Goal: Transaction & Acquisition: Purchase product/service

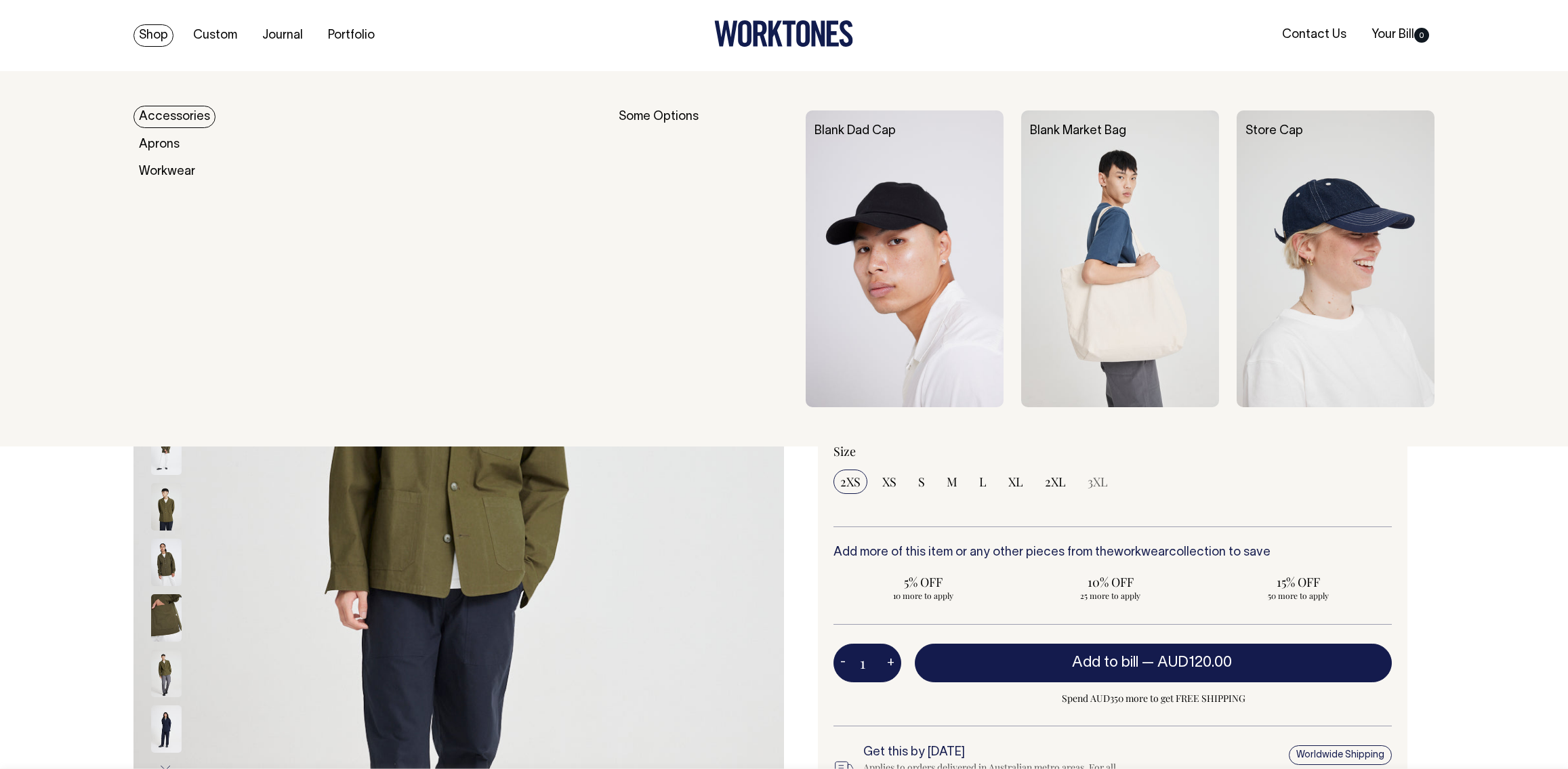
select select "Olive"
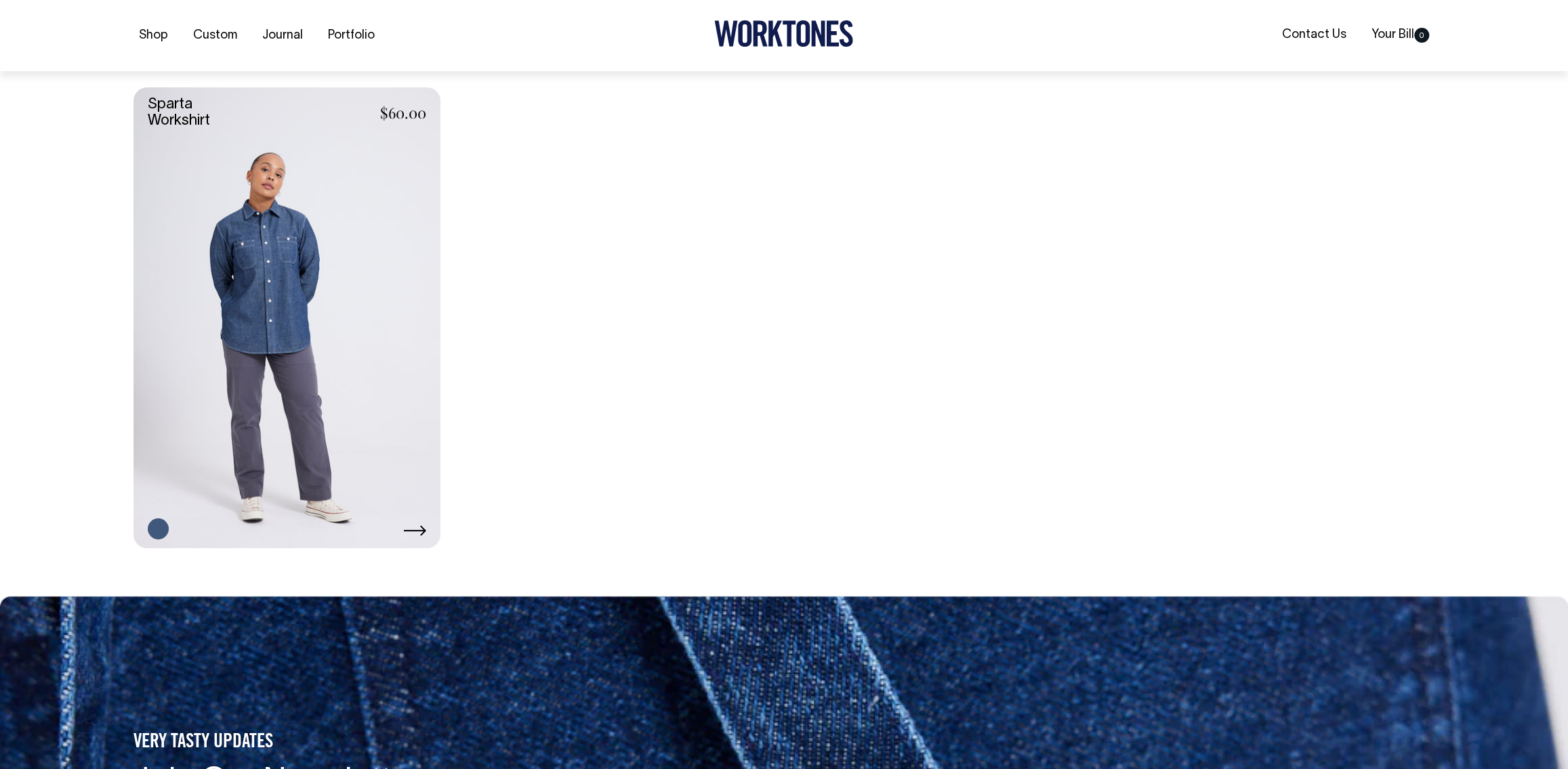
click at [349, 404] on link at bounding box center [287, 318] width 307 height 461
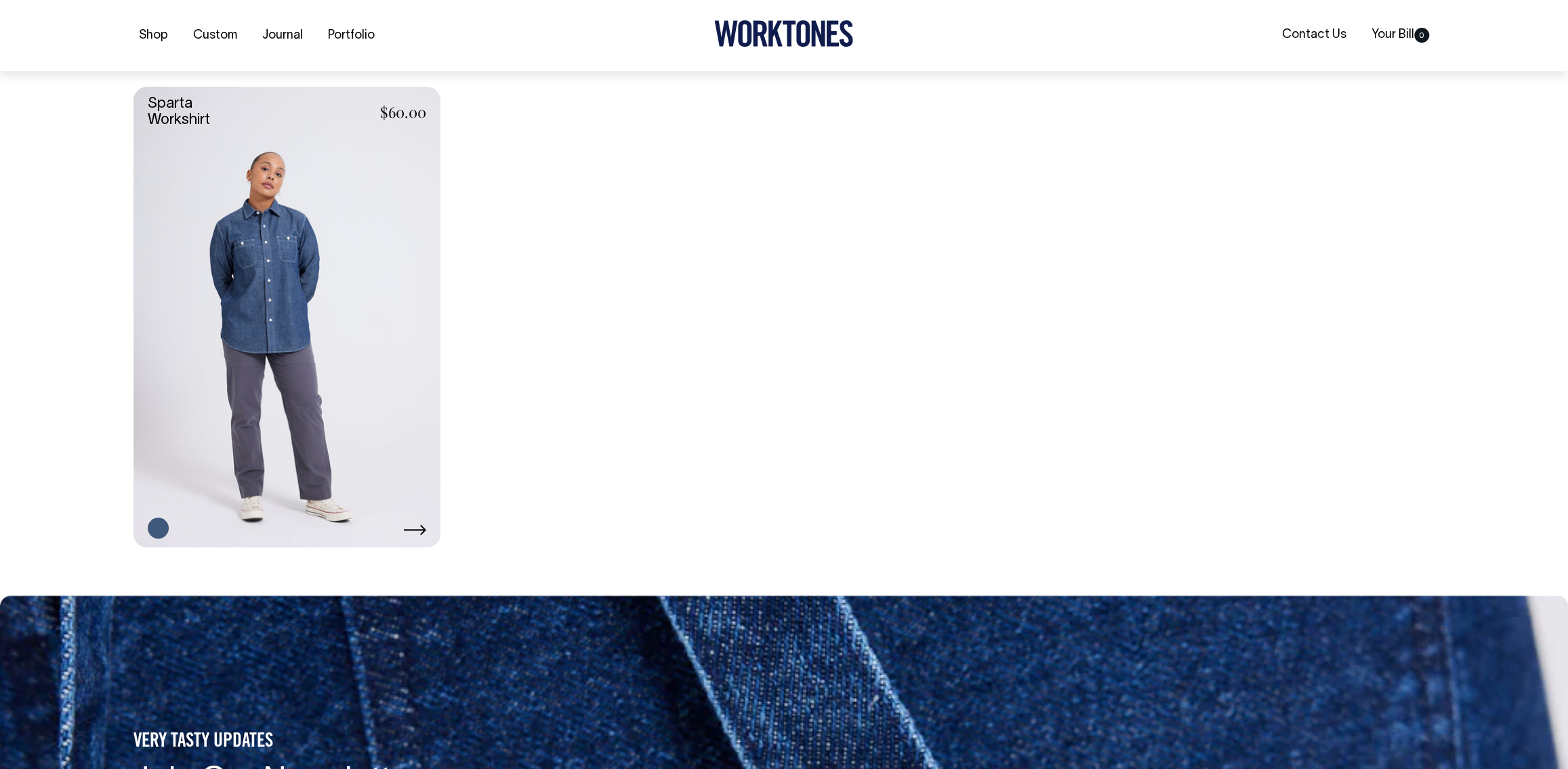
scroll to position [852, 0]
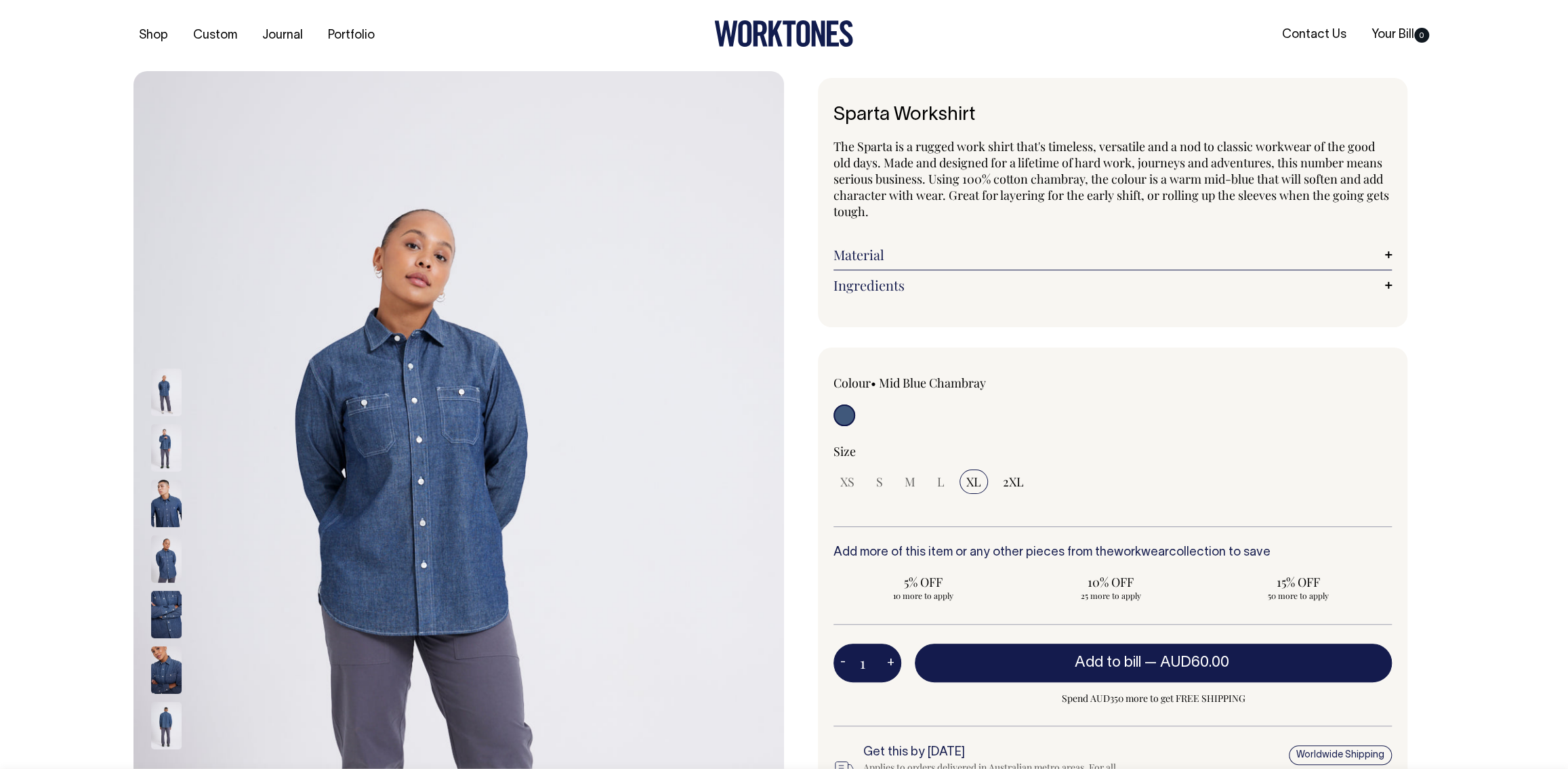
click at [165, 551] on img at bounding box center [166, 559] width 30 height 47
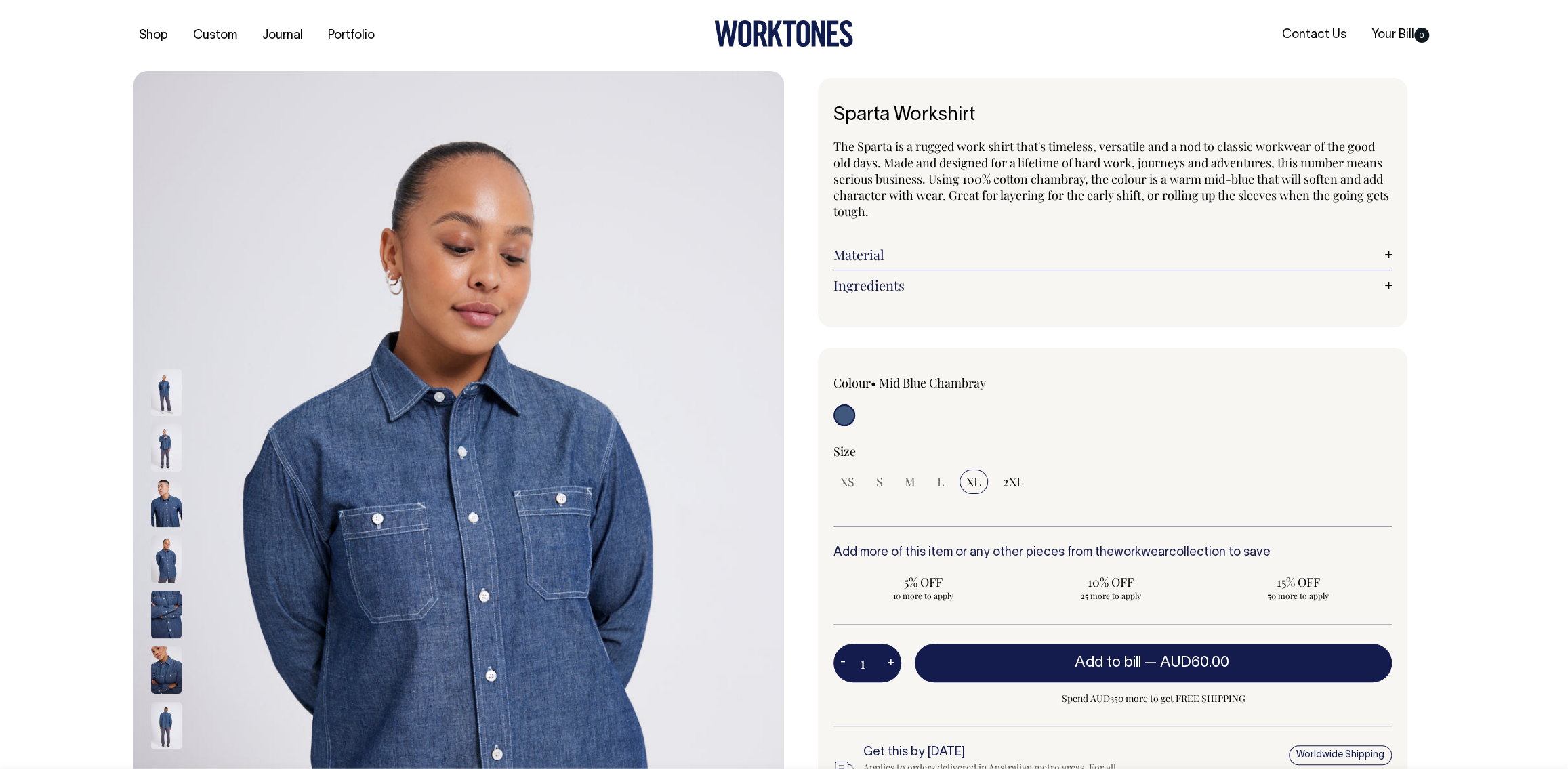
click at [163, 613] on img at bounding box center [166, 615] width 30 height 47
click at [172, 548] on img at bounding box center [166, 560] width 30 height 47
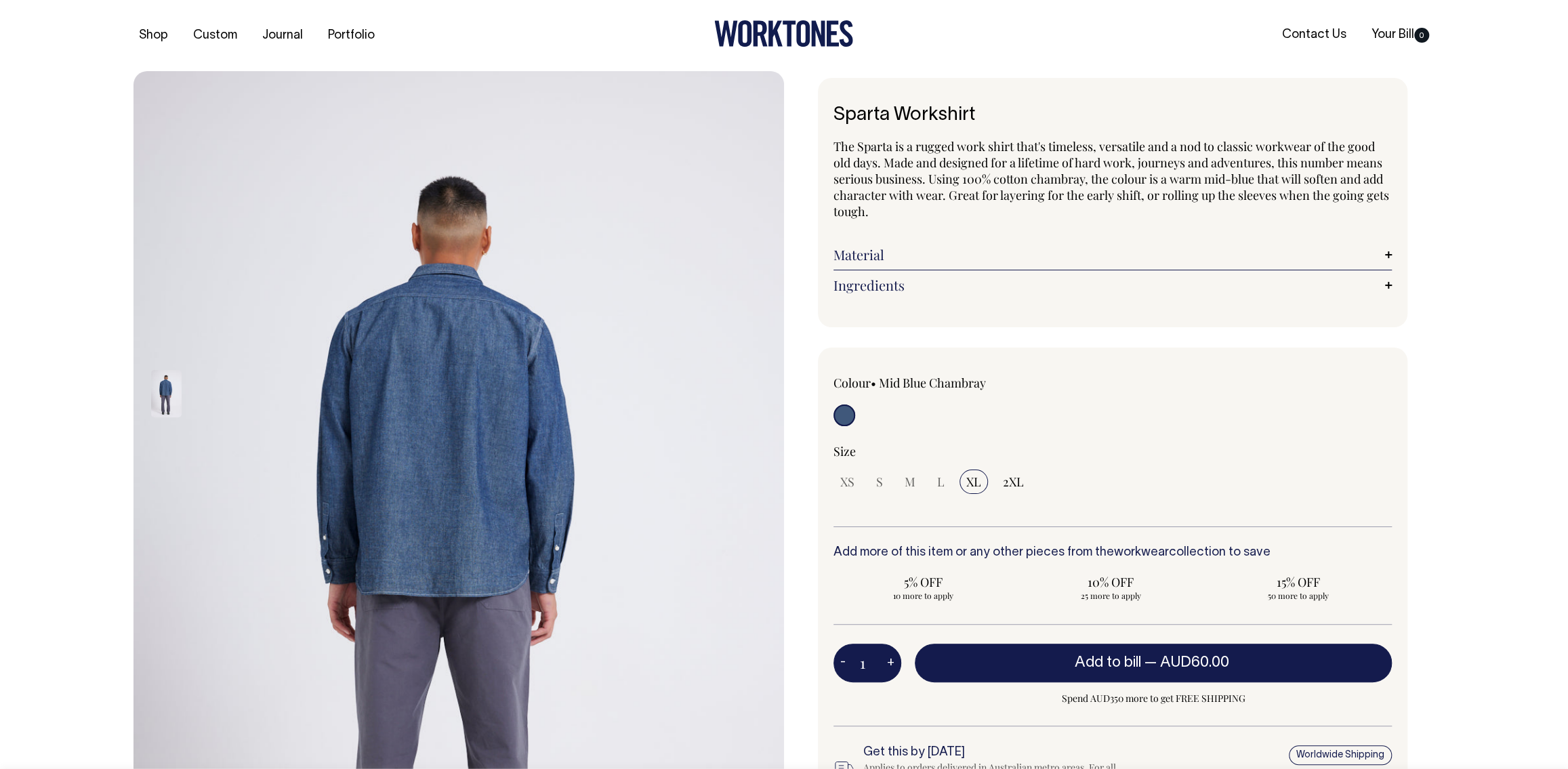
click at [1383, 253] on link "Material" at bounding box center [1112, 255] width 558 height 16
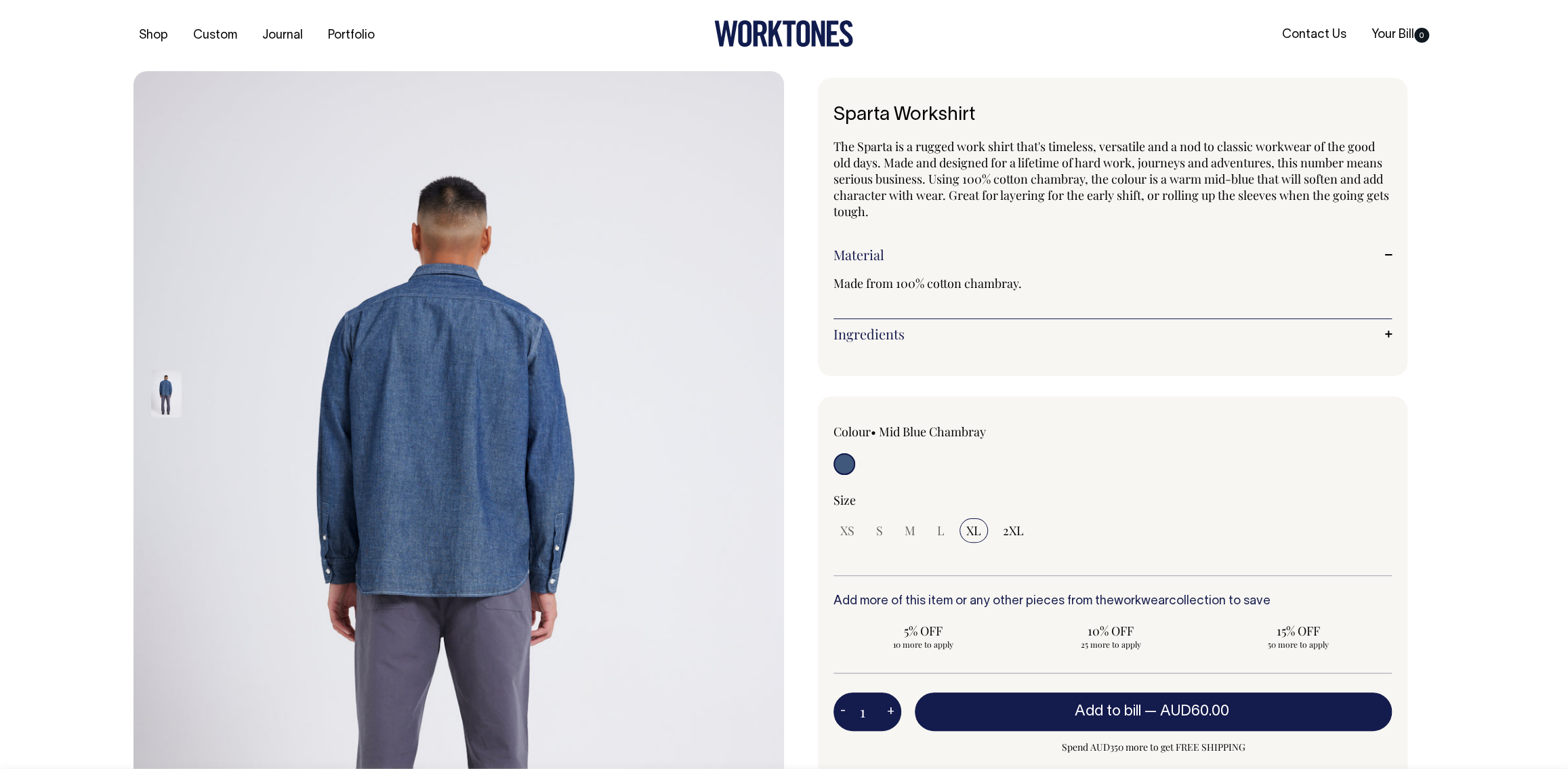
click at [1383, 332] on link "Ingredients" at bounding box center [1112, 334] width 558 height 16
